Goal: Information Seeking & Learning: Learn about a topic

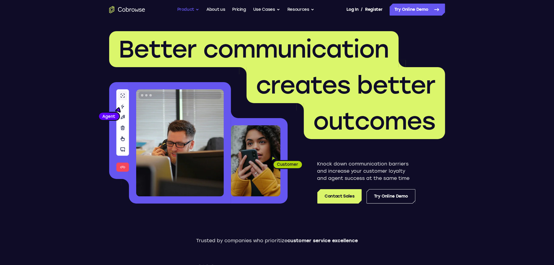
click at [195, 9] on button "Product" at bounding box center [188, 10] width 22 height 12
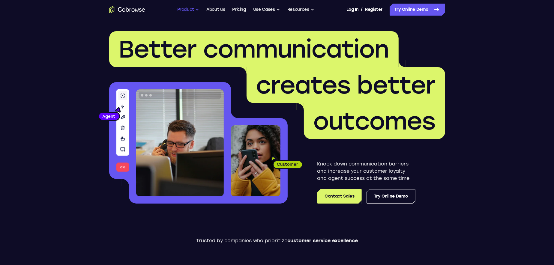
click at [195, 8] on button "Product" at bounding box center [188, 10] width 22 height 12
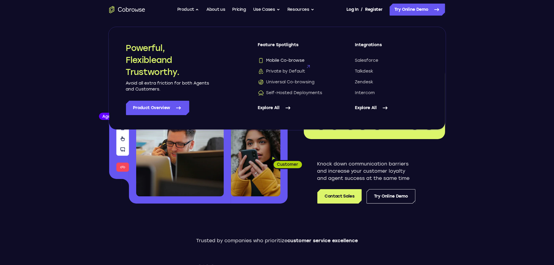
click at [291, 62] on span "Mobile Co-browse" at bounding box center [281, 61] width 47 height 6
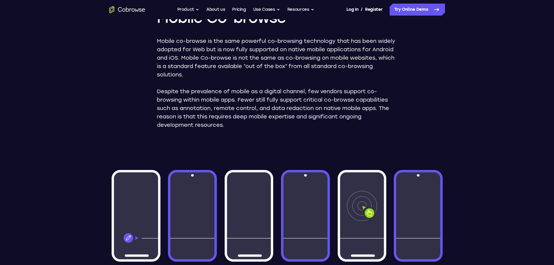
scroll to position [90, 0]
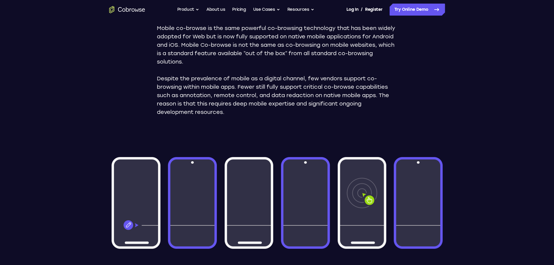
click at [146, 192] on img at bounding box center [277, 203] width 336 height 116
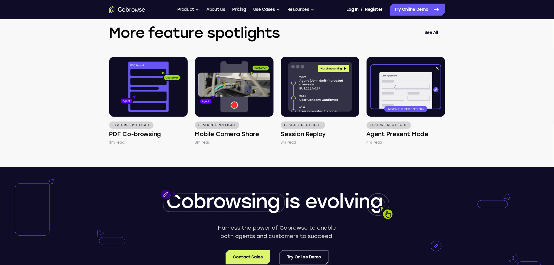
scroll to position [1019, 0]
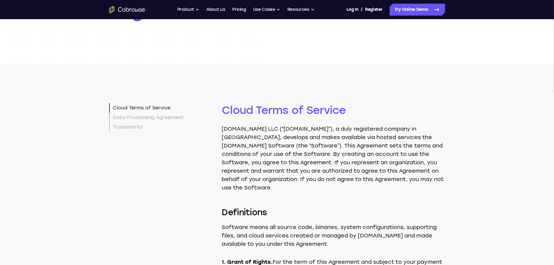
scroll to position [120, 0]
